Goal: Go to known website: Access a specific website the user already knows

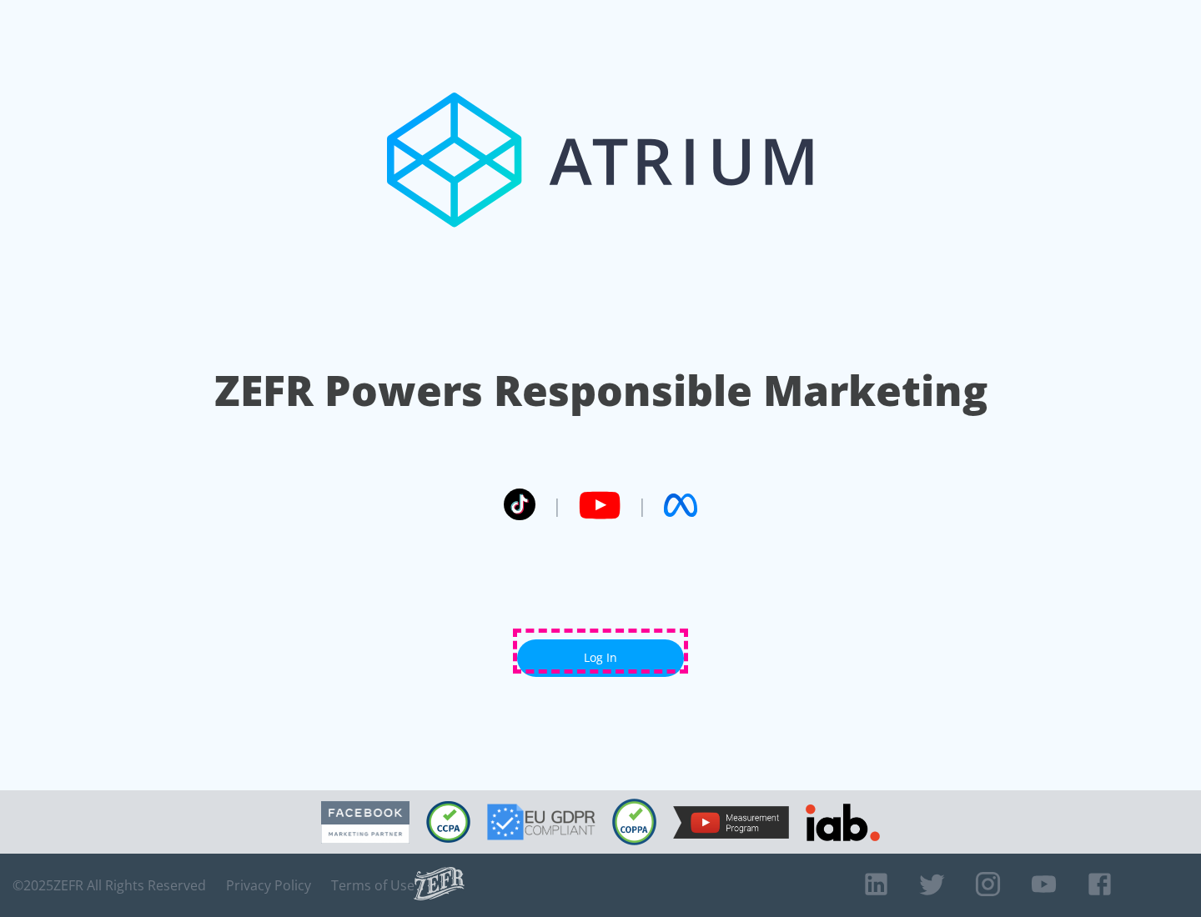
click at [600, 651] on link "Log In" at bounding box center [600, 659] width 167 height 38
